Goal: Task Accomplishment & Management: Use online tool/utility

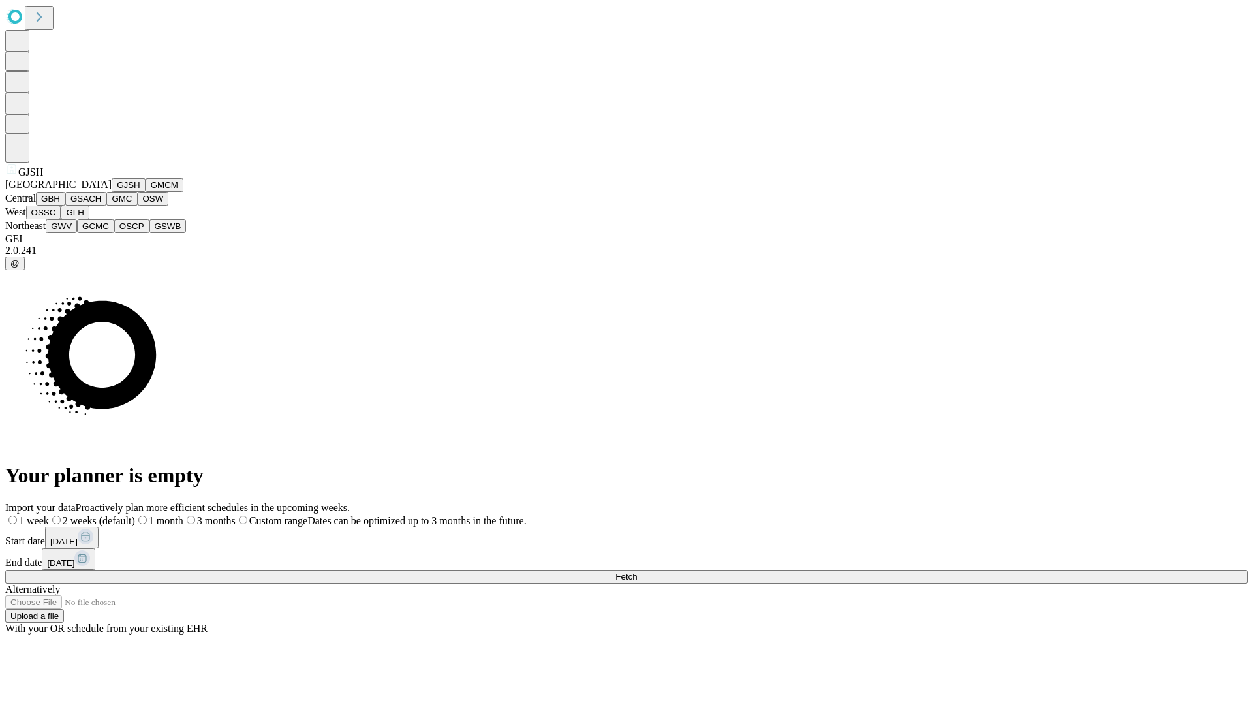
click at [112, 192] on button "GJSH" at bounding box center [129, 185] width 34 height 14
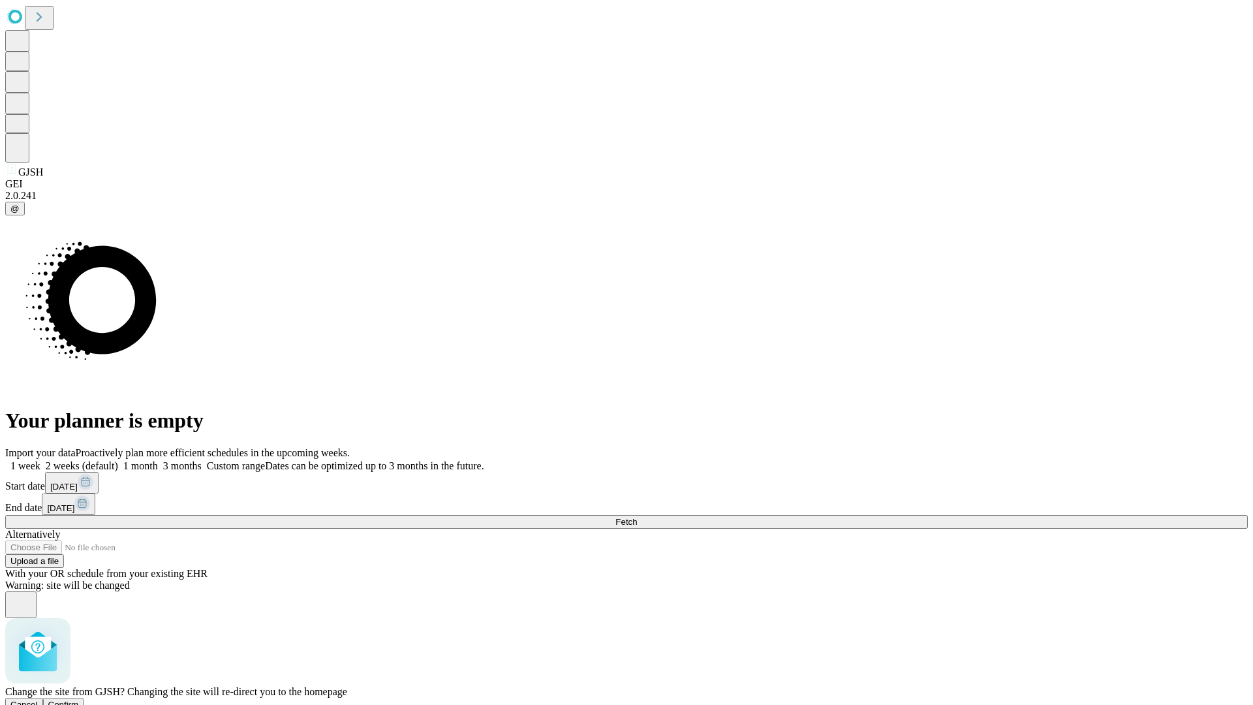
click at [79, 700] on span "Confirm" at bounding box center [63, 705] width 31 height 10
click at [118, 460] on label "2 weeks (default)" at bounding box center [79, 465] width 78 height 11
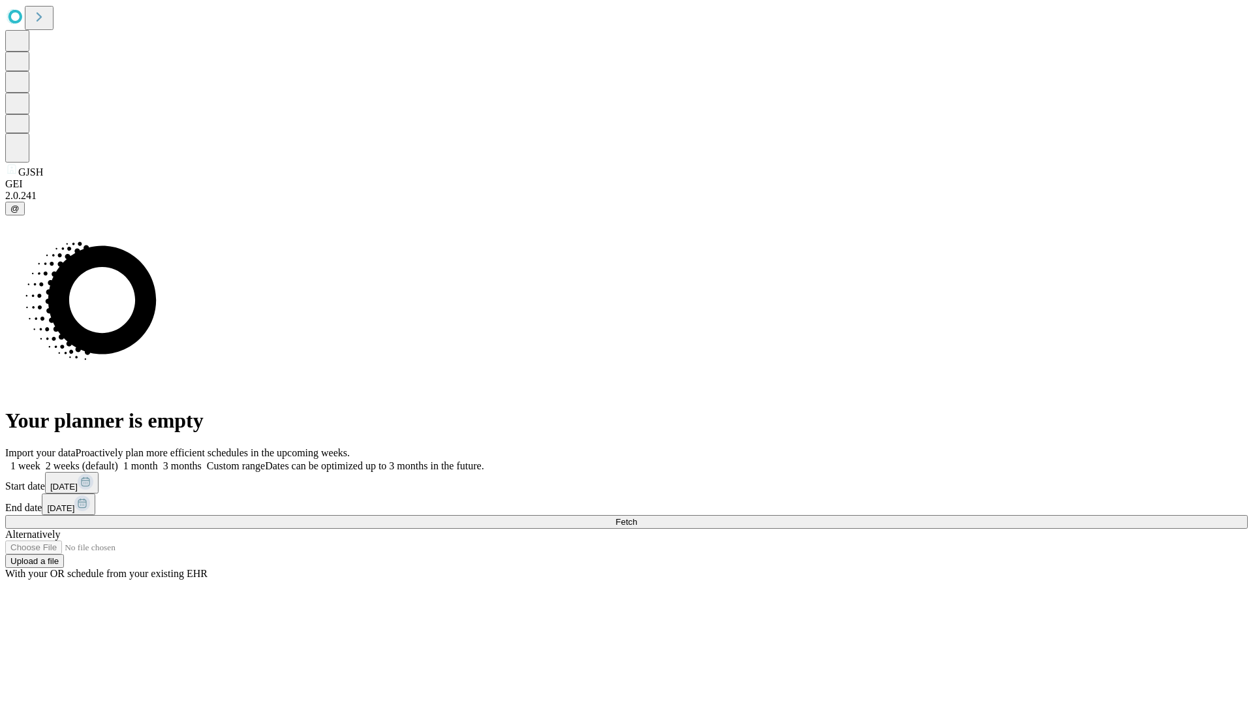
click at [637, 517] on span "Fetch" at bounding box center [627, 522] width 22 height 10
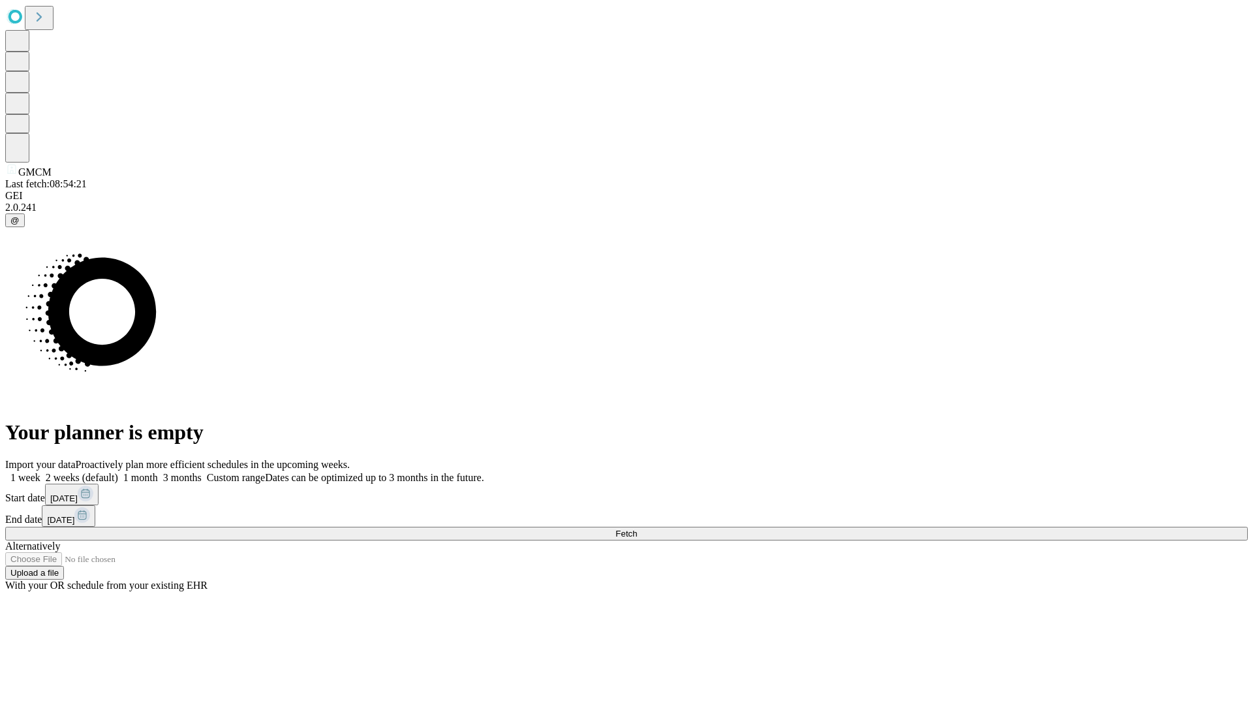
click at [118, 472] on label "2 weeks (default)" at bounding box center [79, 477] width 78 height 11
click at [637, 529] on span "Fetch" at bounding box center [627, 534] width 22 height 10
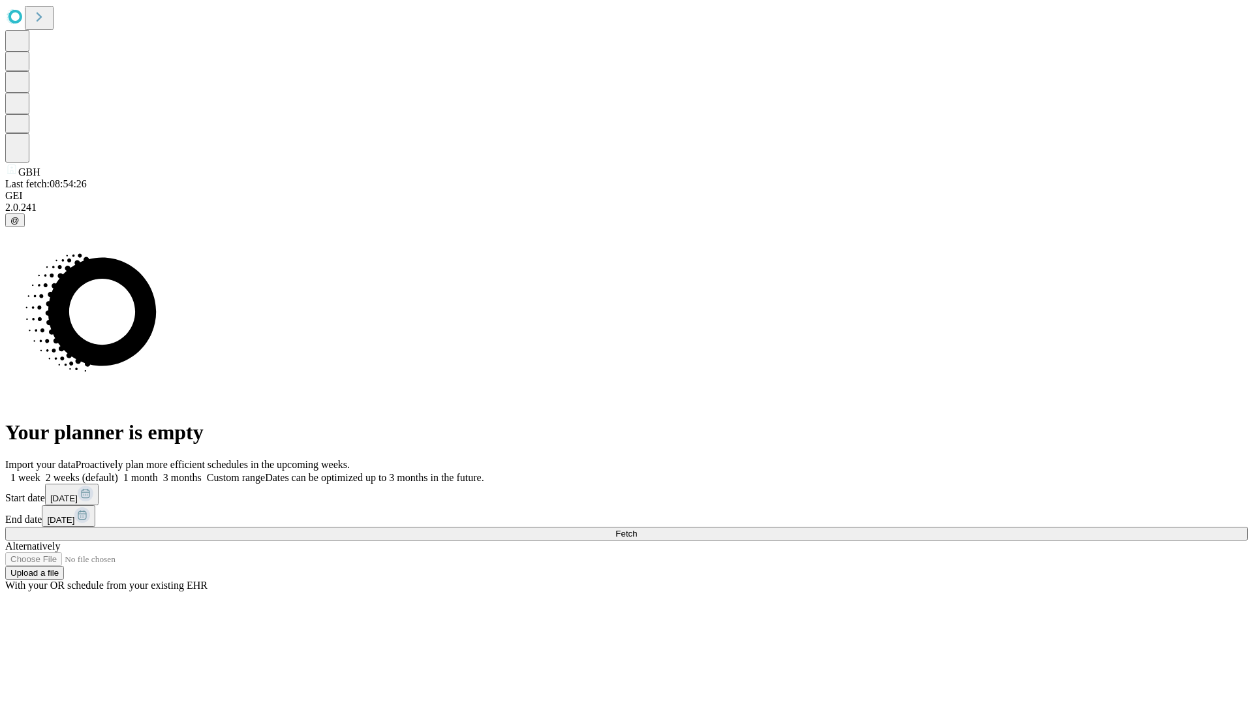
click at [118, 472] on label "2 weeks (default)" at bounding box center [79, 477] width 78 height 11
click at [637, 529] on span "Fetch" at bounding box center [627, 534] width 22 height 10
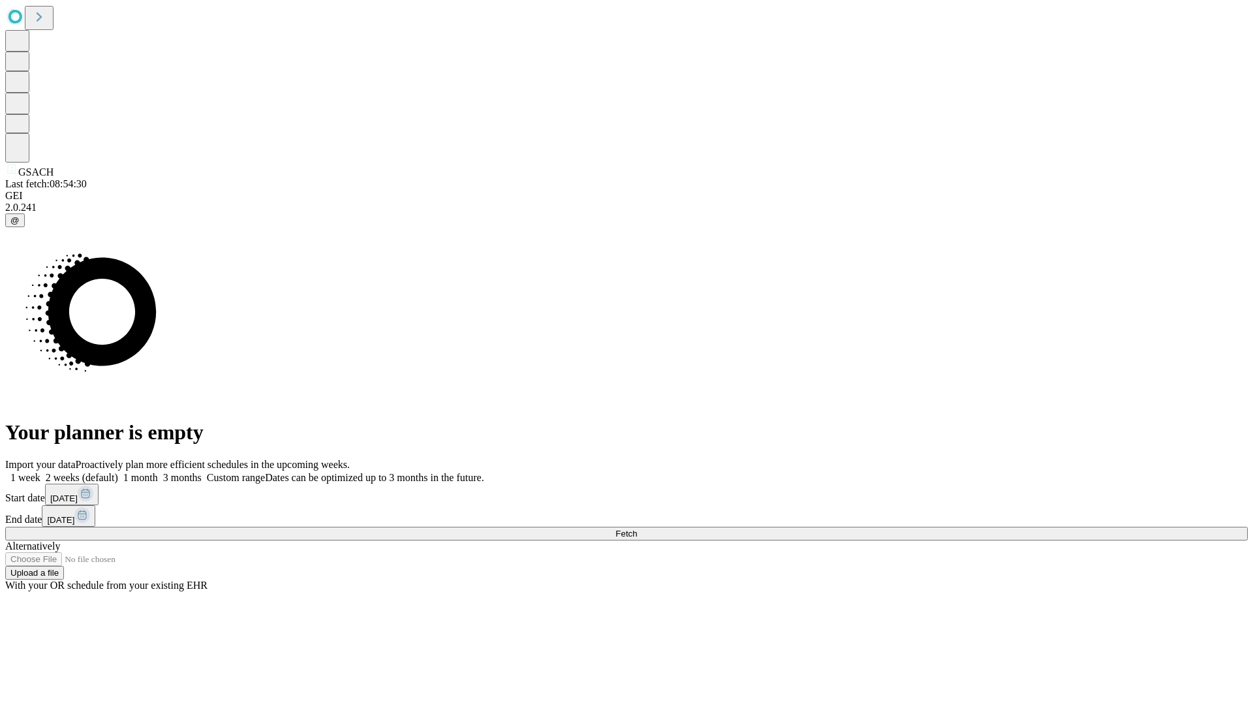
click at [118, 472] on label "2 weeks (default)" at bounding box center [79, 477] width 78 height 11
click at [637, 529] on span "Fetch" at bounding box center [627, 534] width 22 height 10
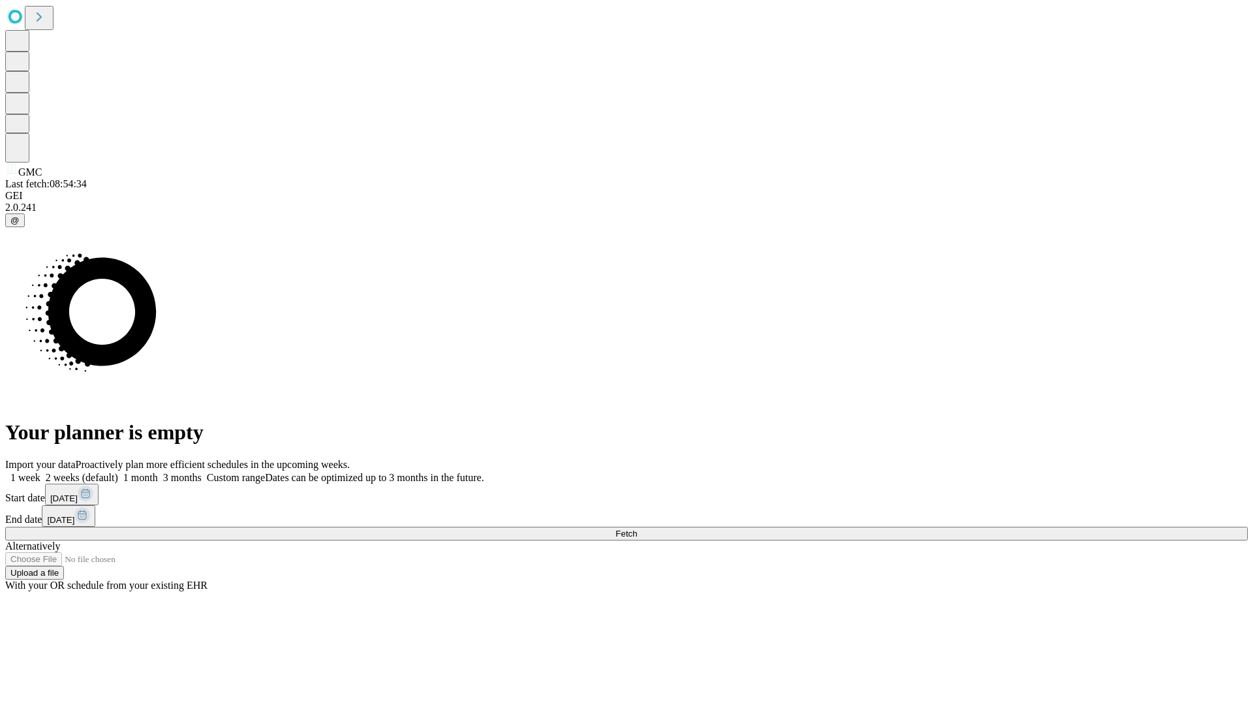
click at [118, 472] on label "2 weeks (default)" at bounding box center [79, 477] width 78 height 11
click at [637, 529] on span "Fetch" at bounding box center [627, 534] width 22 height 10
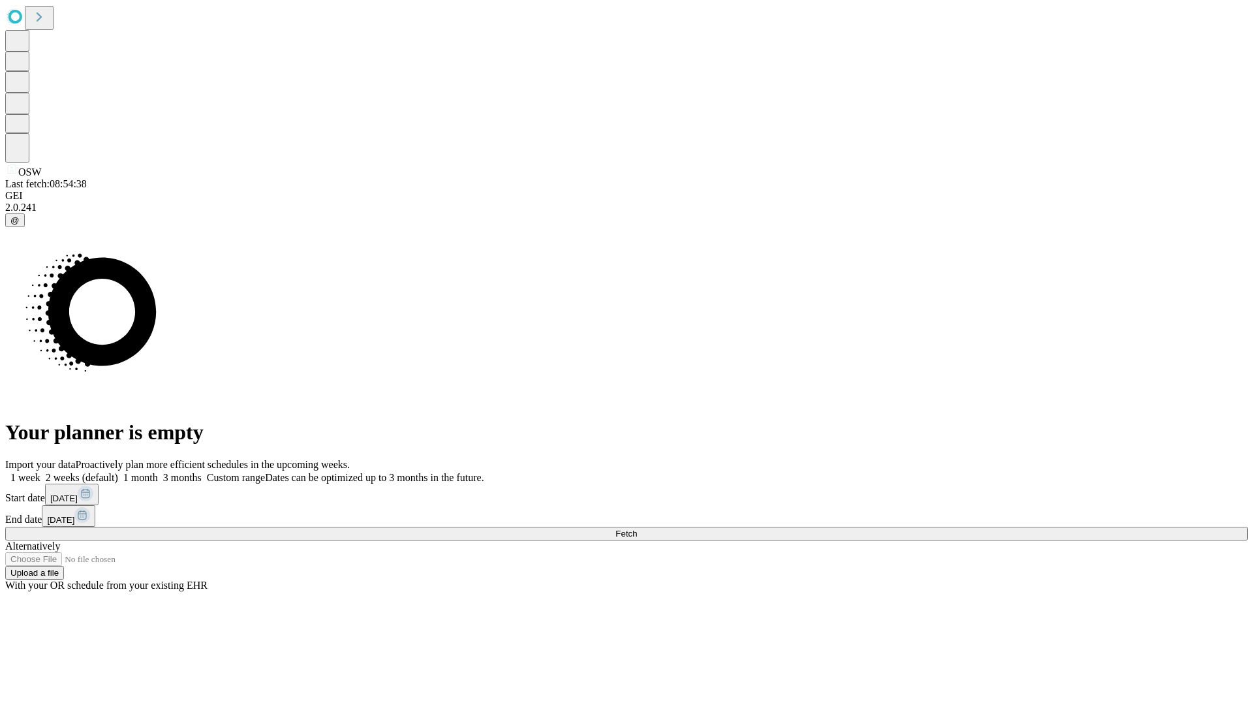
click at [118, 472] on label "2 weeks (default)" at bounding box center [79, 477] width 78 height 11
click at [637, 529] on span "Fetch" at bounding box center [627, 534] width 22 height 10
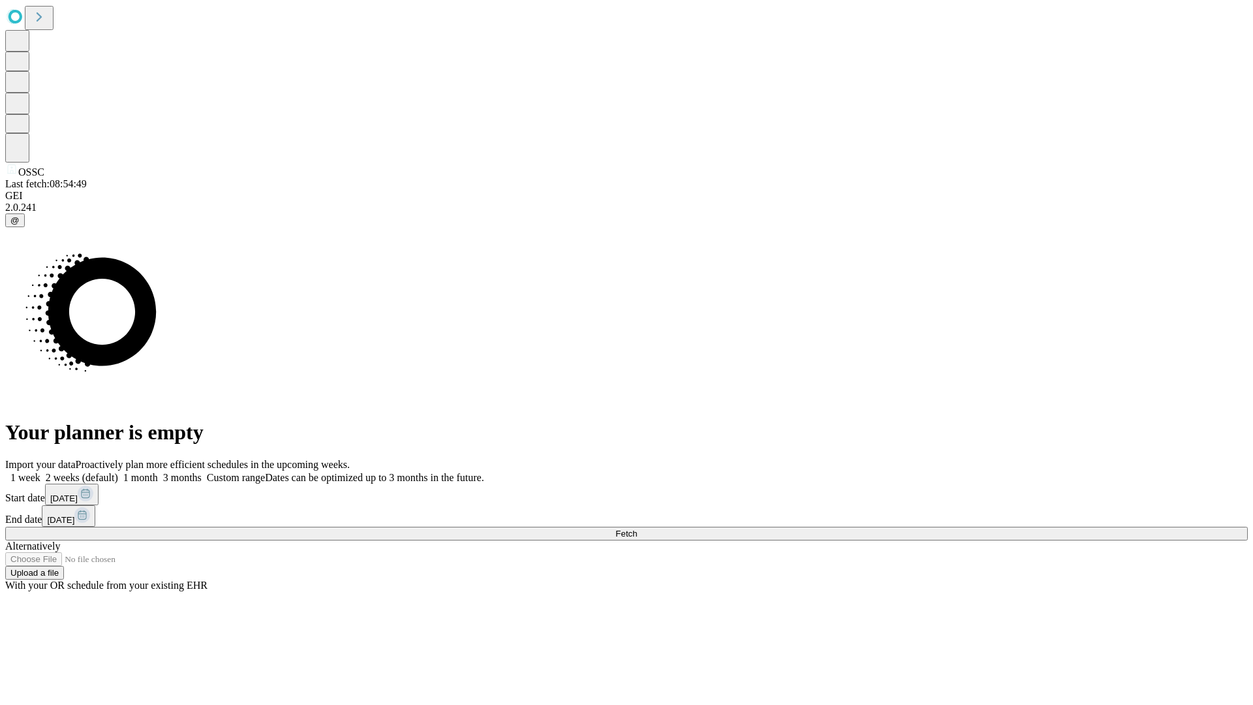
click at [118, 472] on label "2 weeks (default)" at bounding box center [79, 477] width 78 height 11
click at [637, 529] on span "Fetch" at bounding box center [627, 534] width 22 height 10
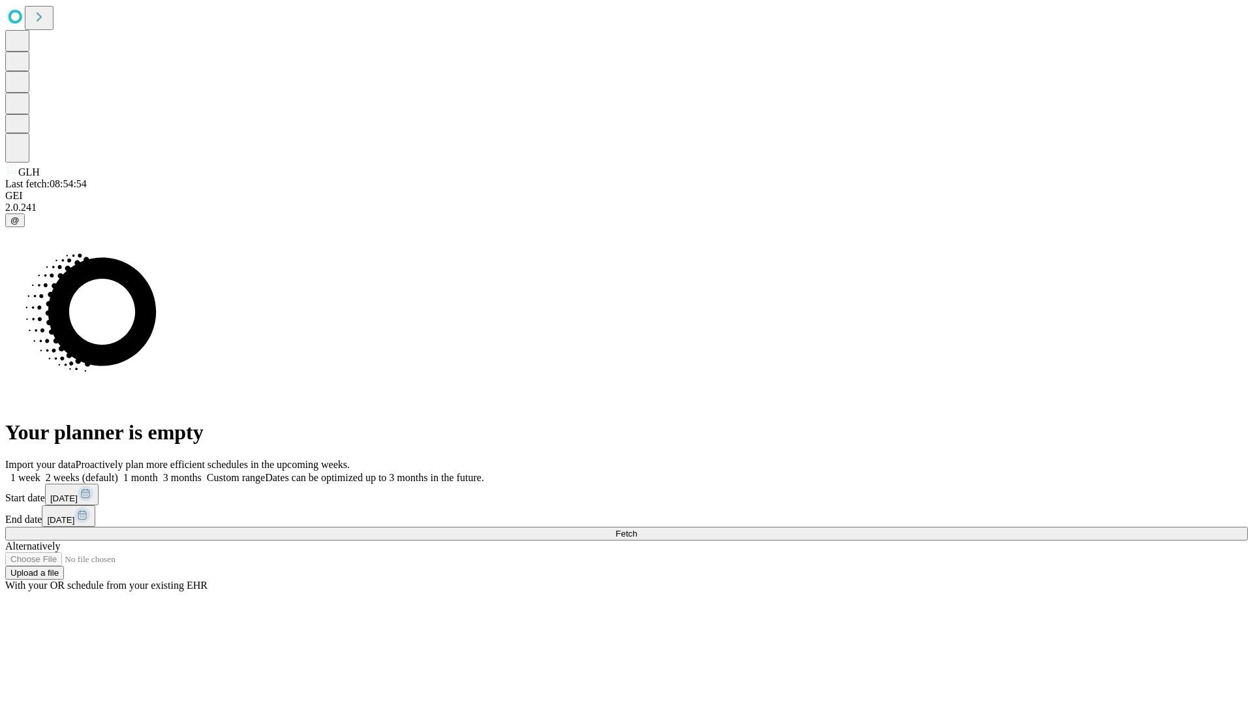
click at [118, 472] on label "2 weeks (default)" at bounding box center [79, 477] width 78 height 11
click at [637, 529] on span "Fetch" at bounding box center [627, 534] width 22 height 10
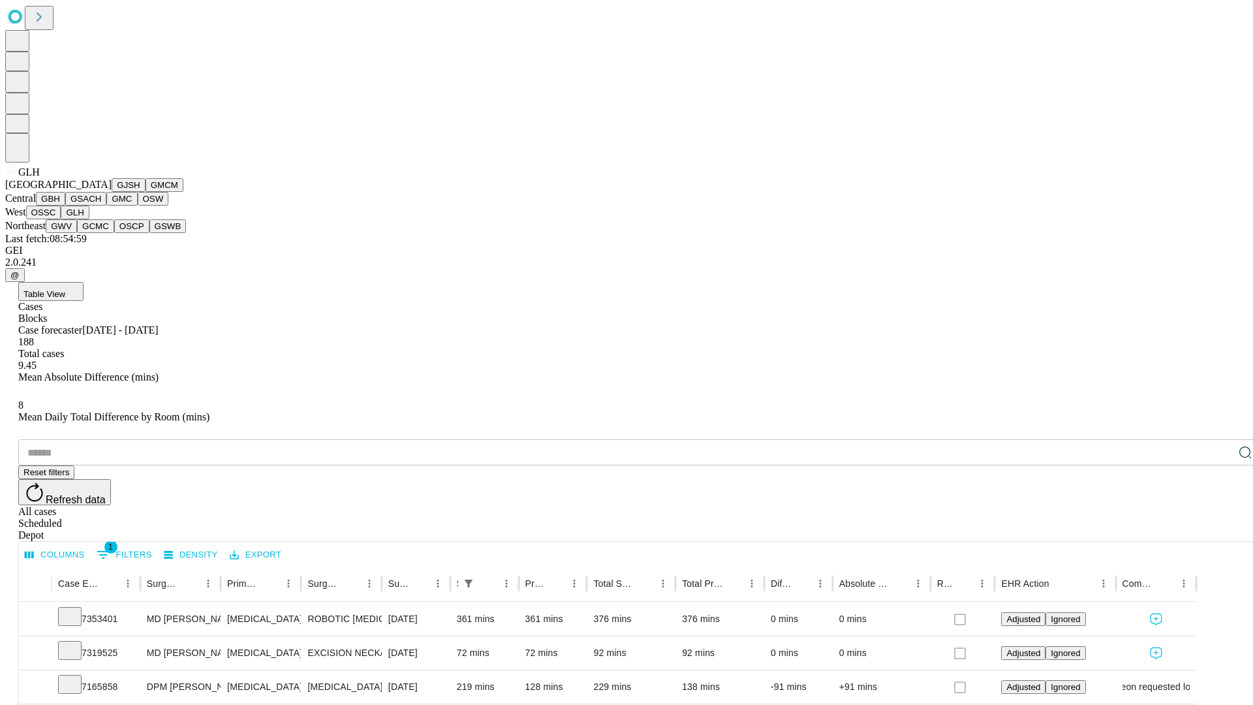
click at [77, 233] on button "GWV" at bounding box center [61, 226] width 31 height 14
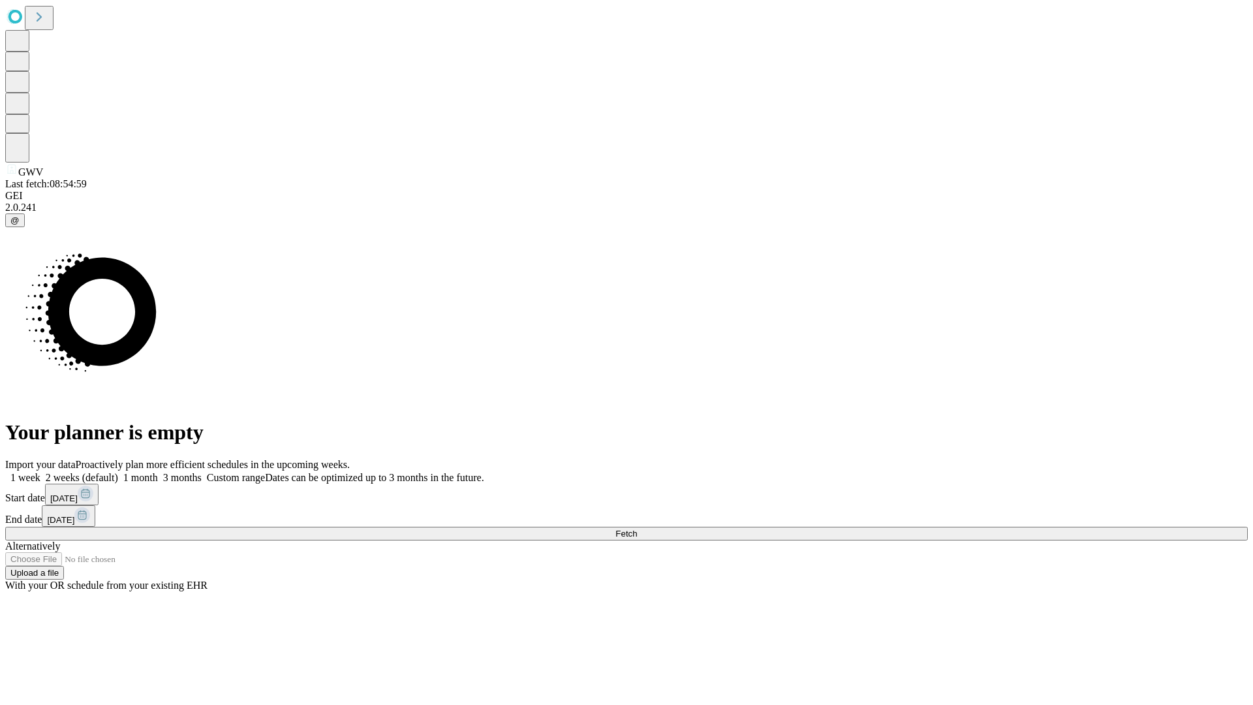
click at [118, 472] on label "2 weeks (default)" at bounding box center [79, 477] width 78 height 11
click at [637, 529] on span "Fetch" at bounding box center [627, 534] width 22 height 10
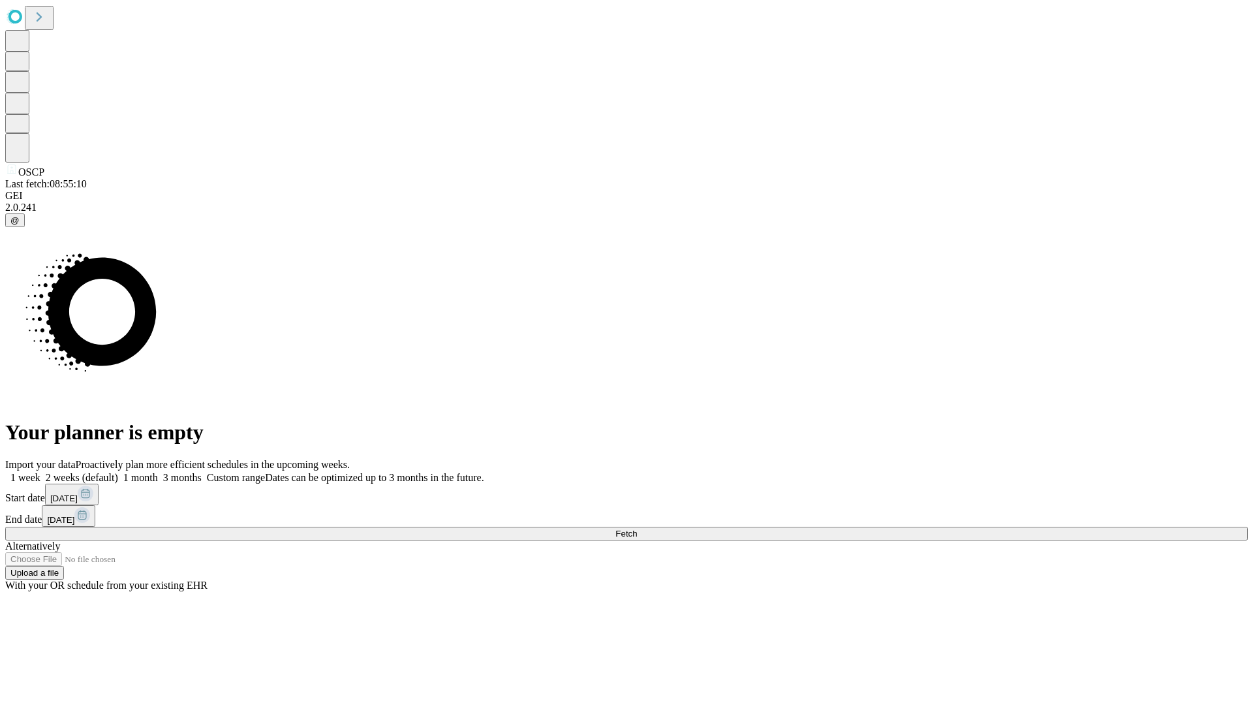
click at [118, 472] on label "2 weeks (default)" at bounding box center [79, 477] width 78 height 11
click at [637, 529] on span "Fetch" at bounding box center [627, 534] width 22 height 10
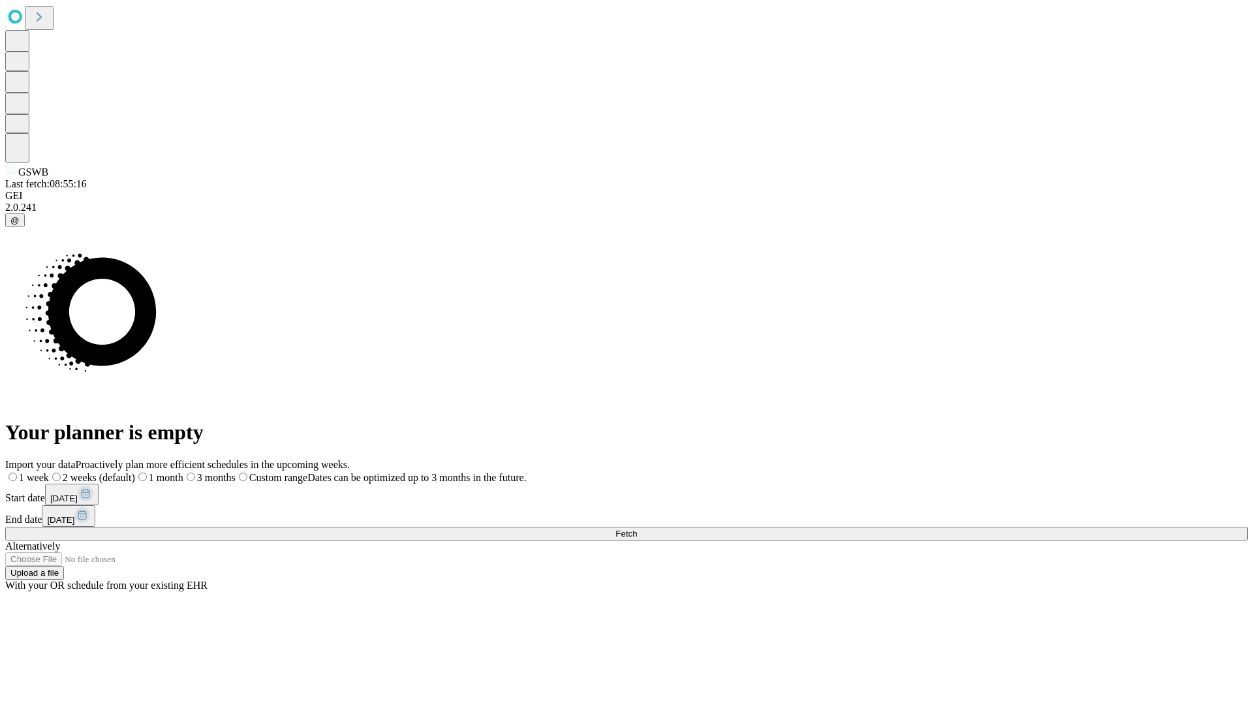
click at [135, 472] on label "2 weeks (default)" at bounding box center [92, 477] width 86 height 11
click at [637, 529] on span "Fetch" at bounding box center [627, 534] width 22 height 10
